Goal: Information Seeking & Learning: Learn about a topic

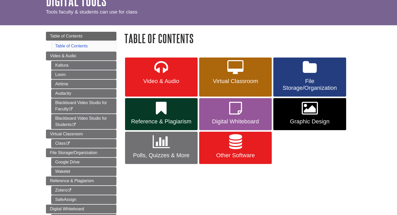
scroll to position [33, 0]
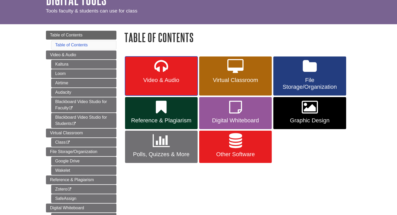
click at [176, 72] on link "Video & Audio" at bounding box center [161, 76] width 72 height 39
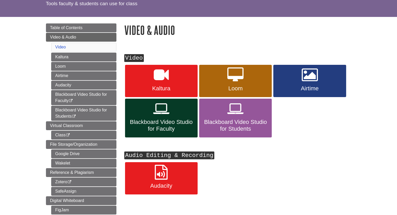
scroll to position [42, 0]
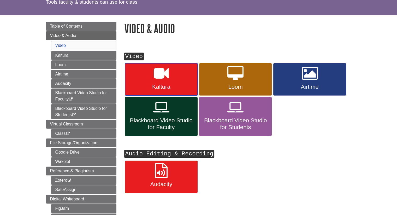
click at [155, 76] on icon at bounding box center [161, 73] width 15 height 15
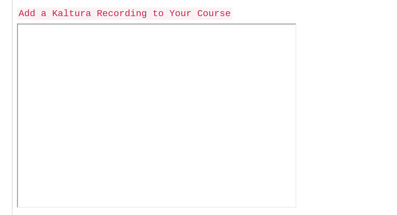
scroll to position [440, 0]
